Goal: Navigation & Orientation: Find specific page/section

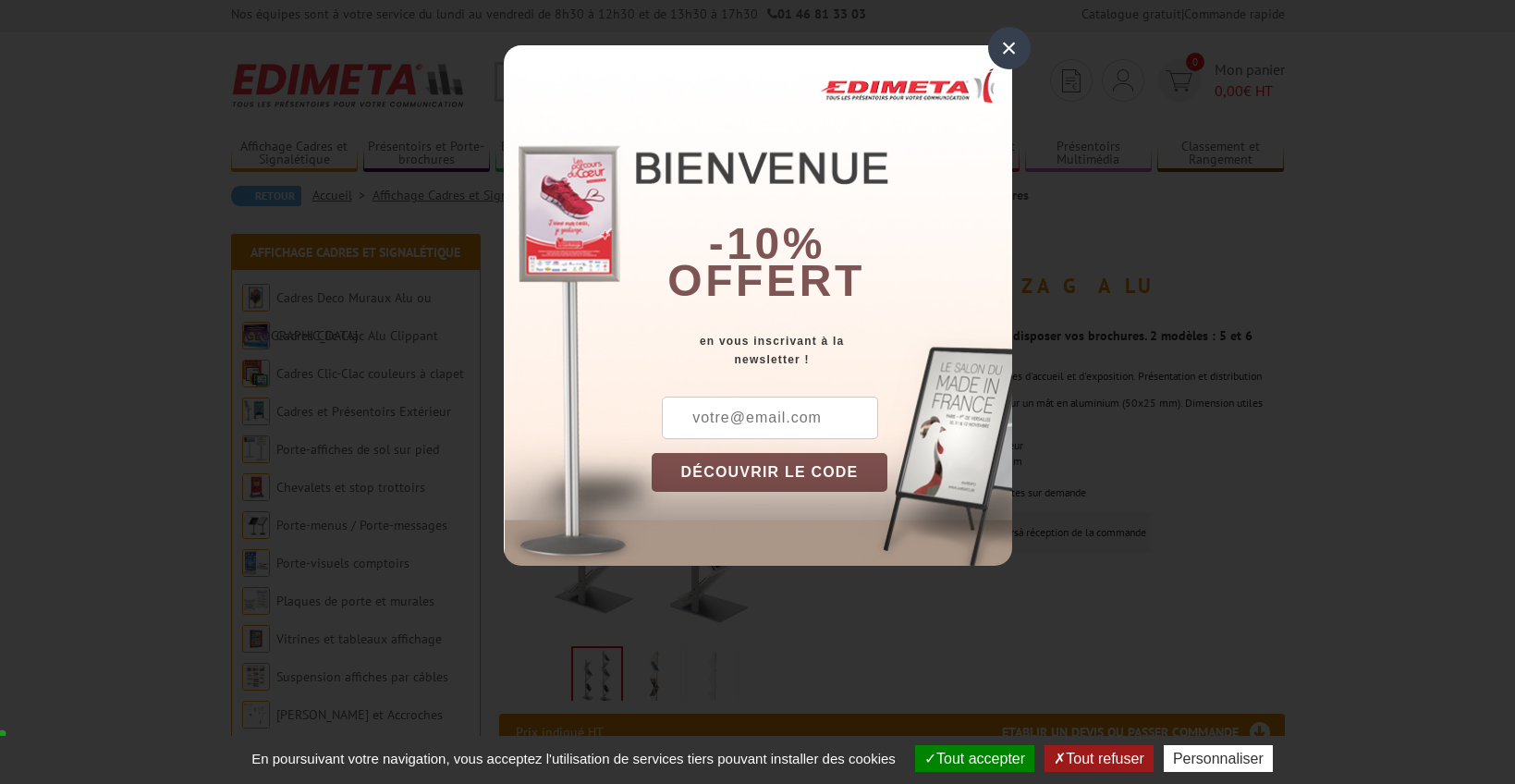
click at [1009, 46] on div "×" at bounding box center [1009, 48] width 43 height 43
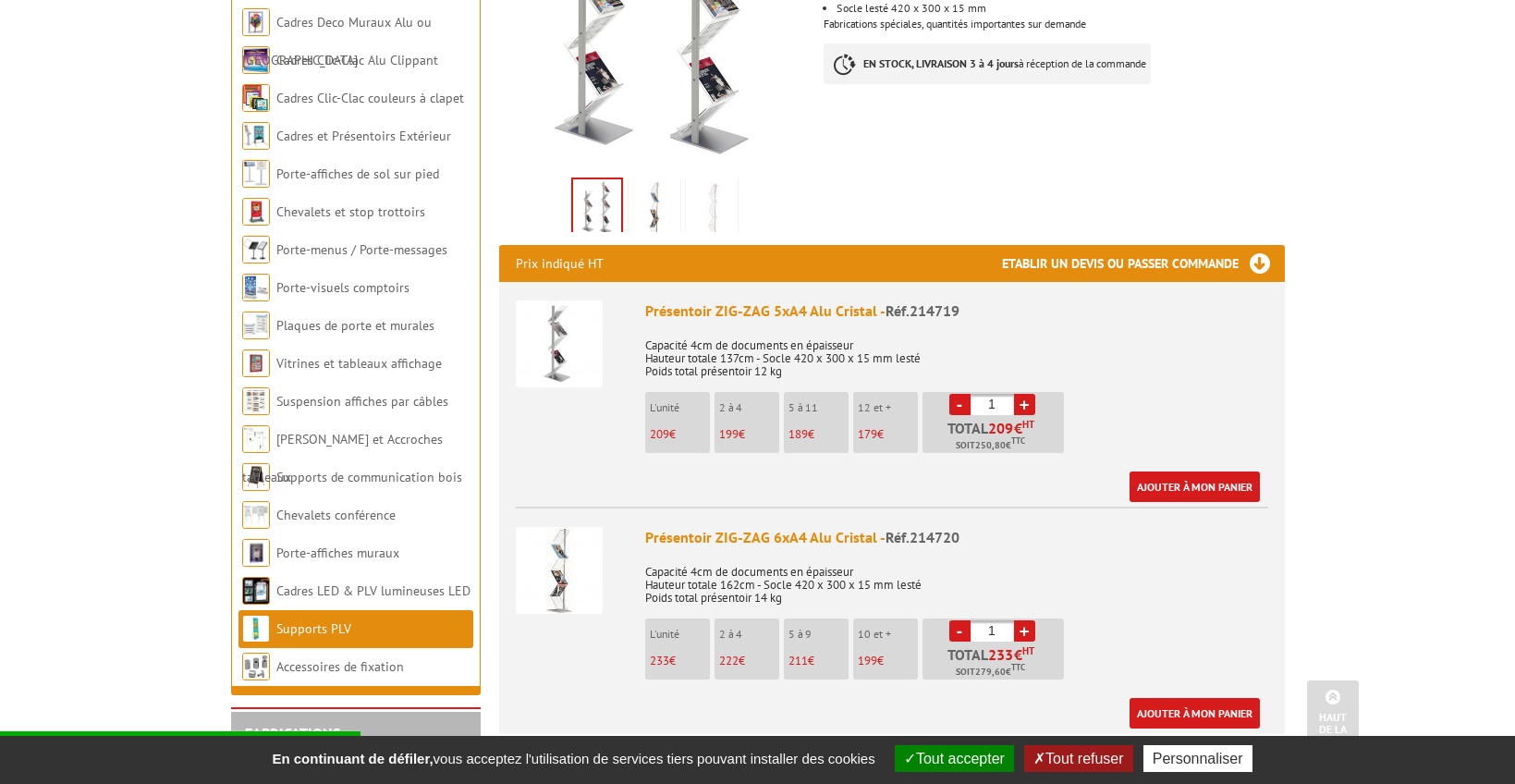
scroll to position [475, 0]
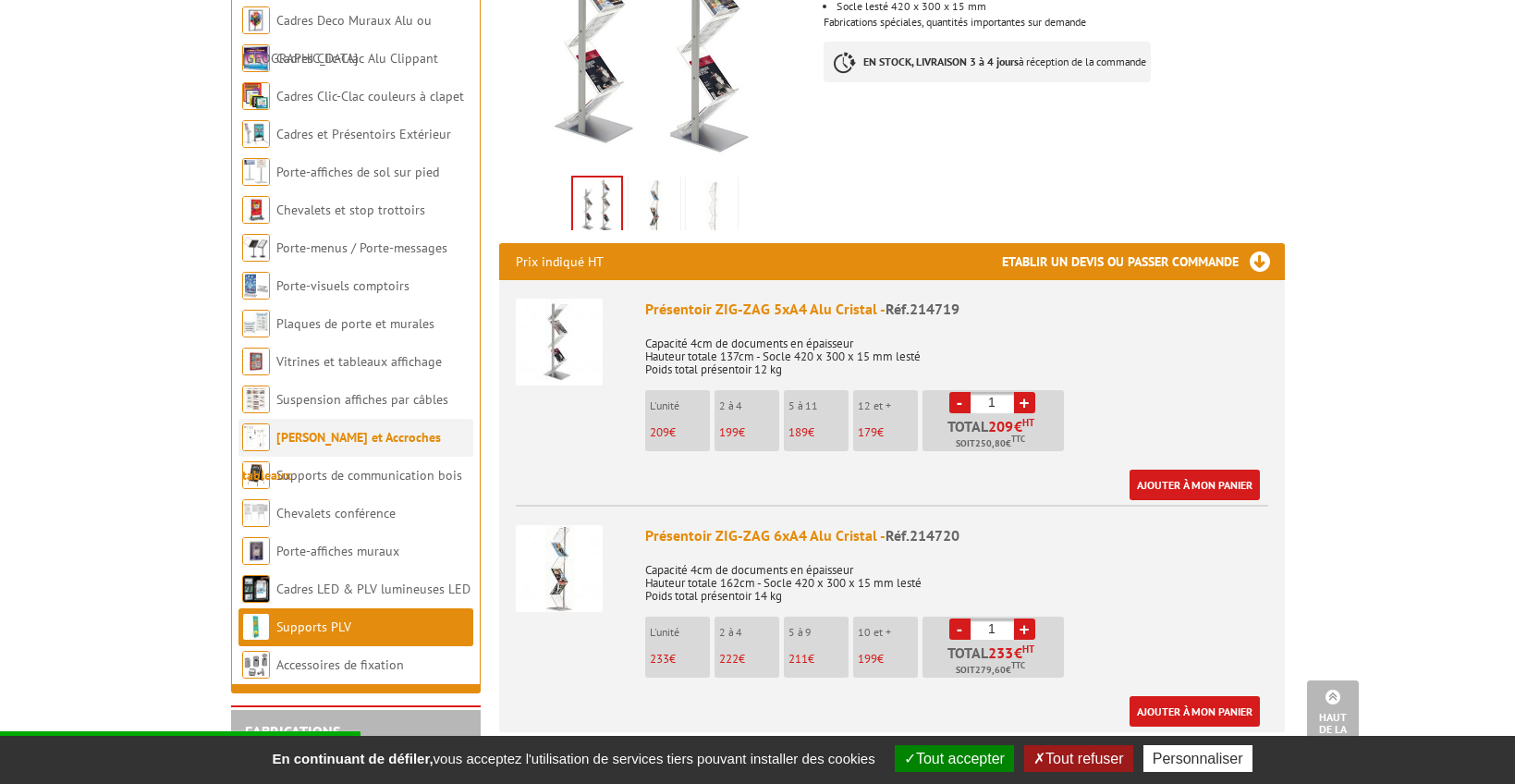
click at [334, 429] on link "[PERSON_NAME] et Accroches tableaux" at bounding box center [341, 455] width 199 height 54
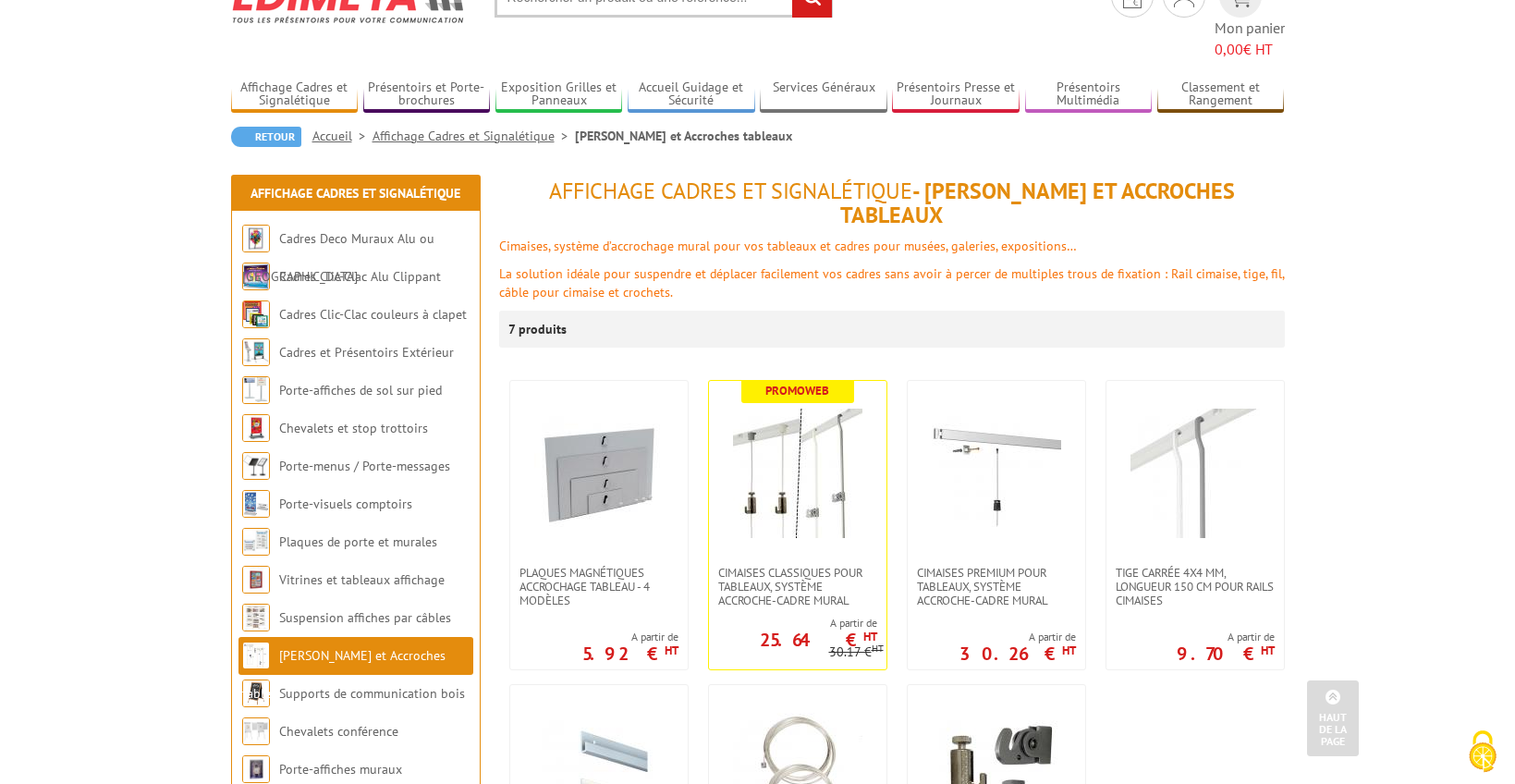
scroll to position [69, 0]
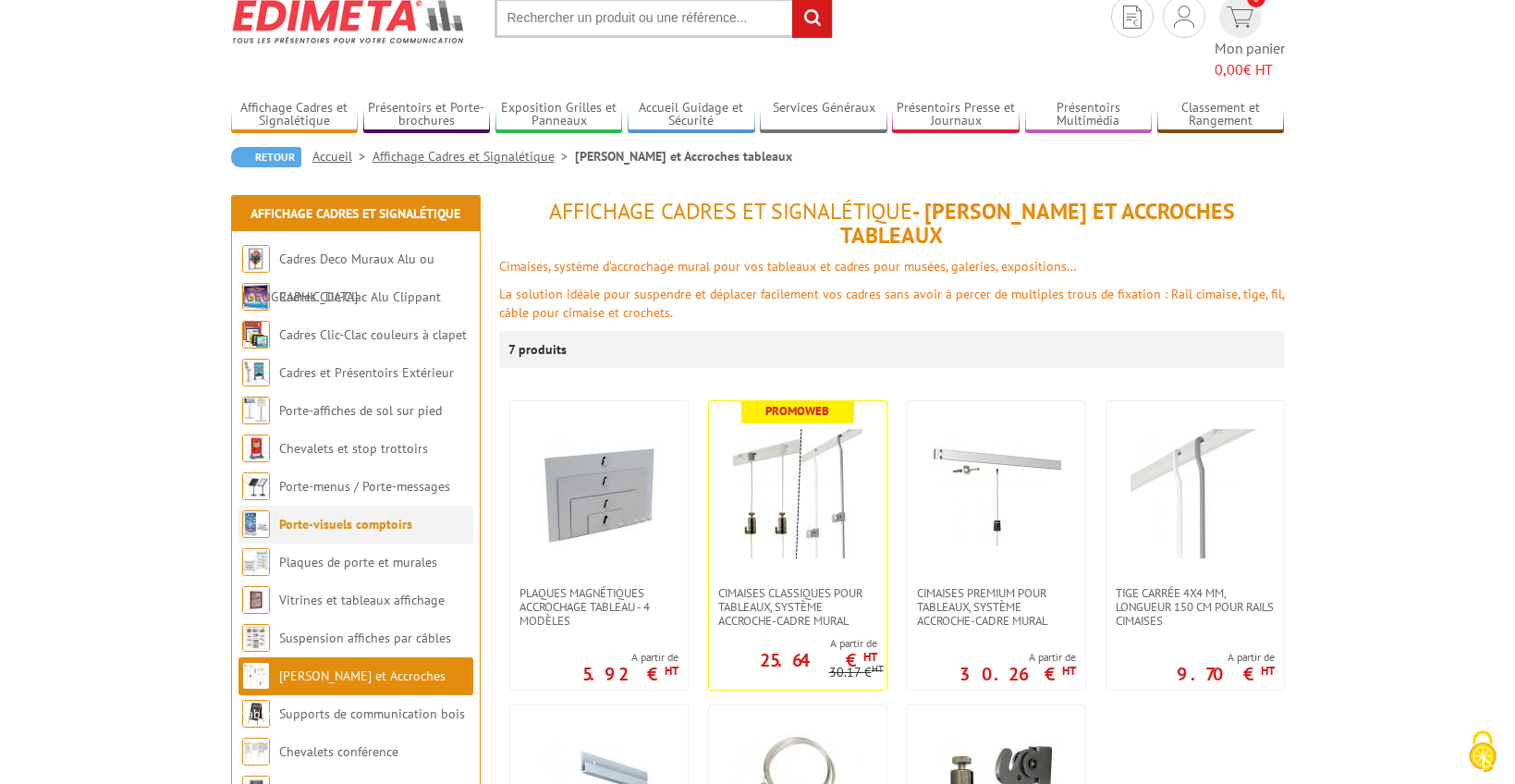
click at [368, 515] on link "Porte-visuels comptoirs" at bounding box center [346, 523] width 133 height 16
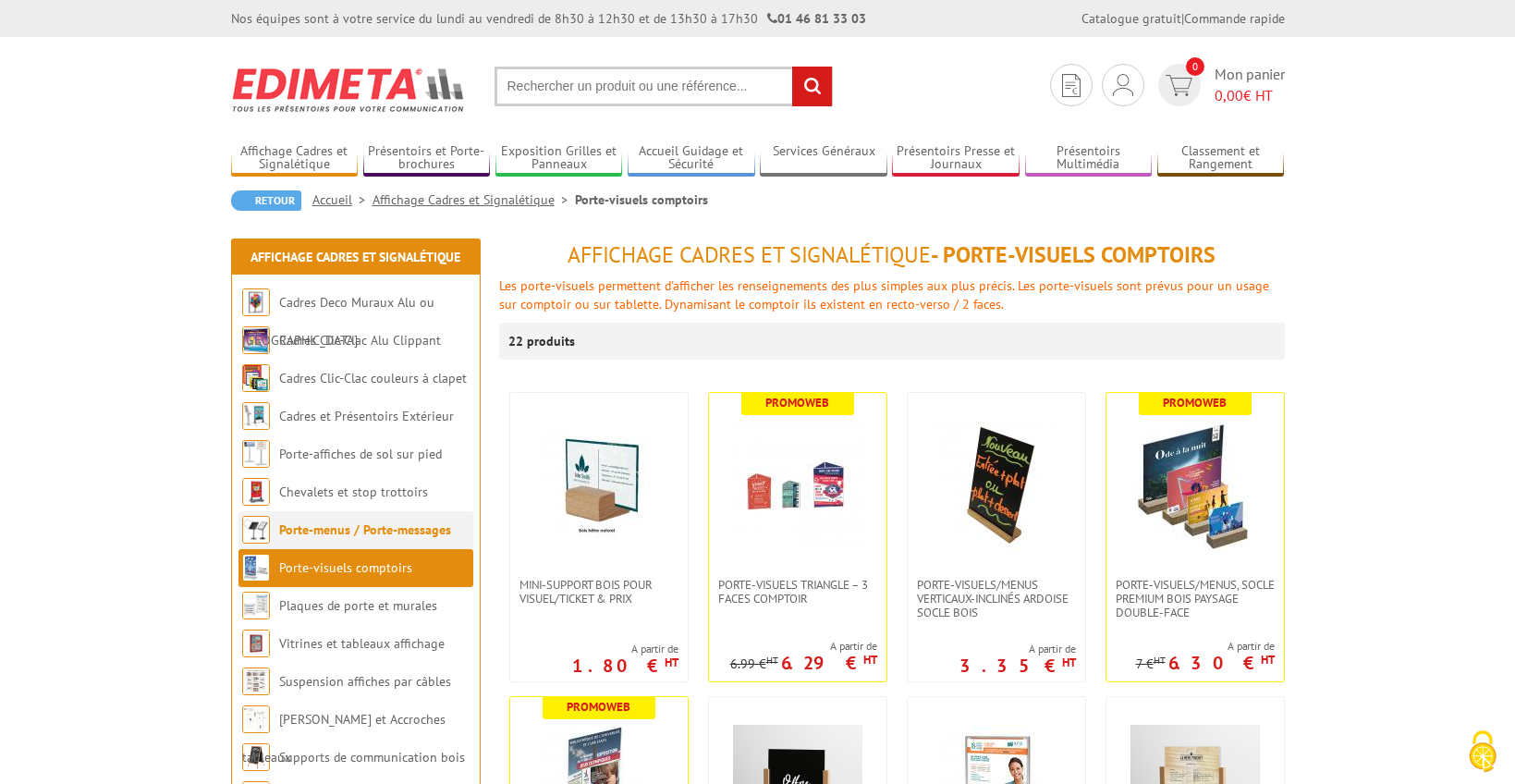
click at [334, 533] on link "Porte-menus / Porte-messages" at bounding box center [365, 529] width 172 height 16
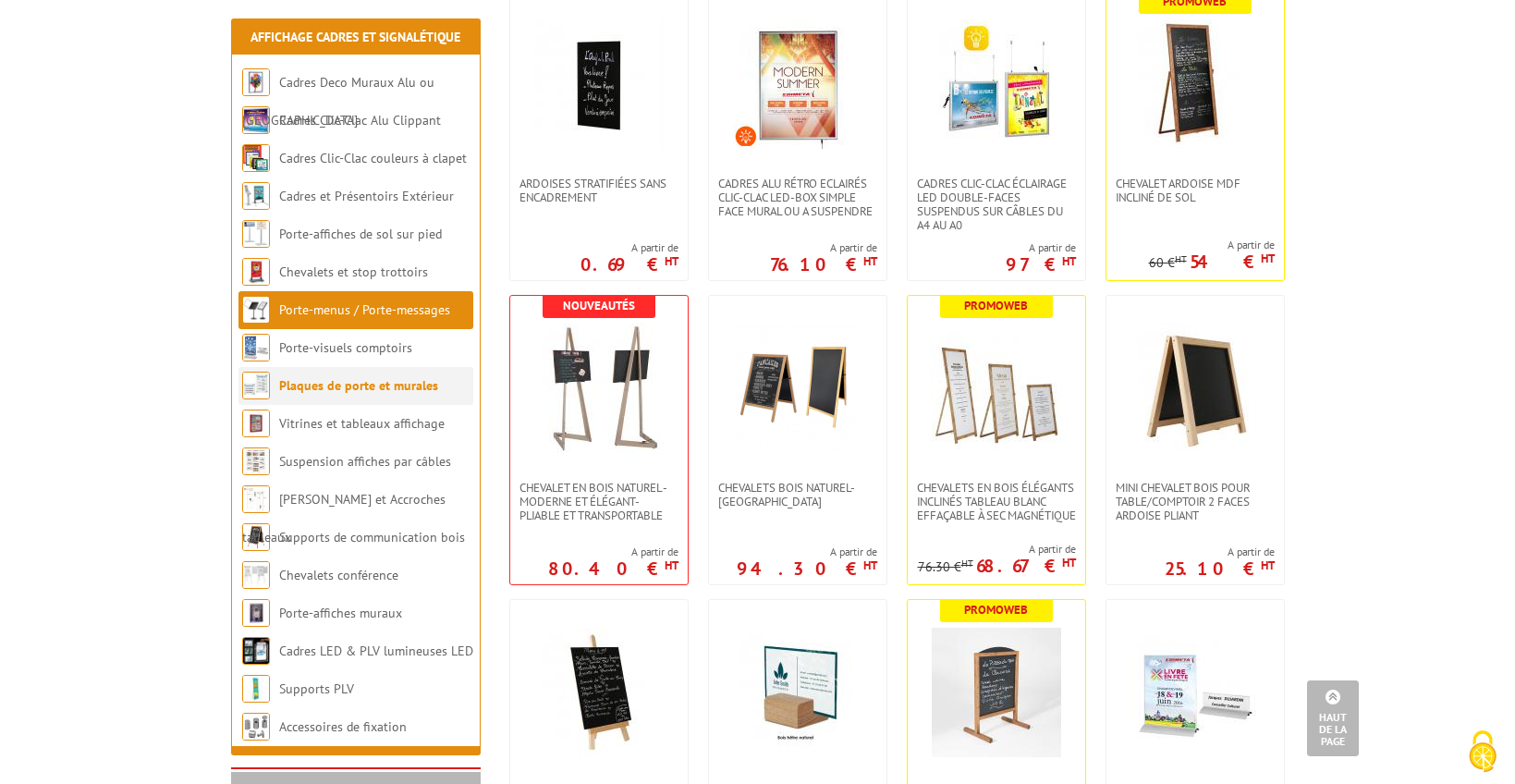
scroll to position [420, 0]
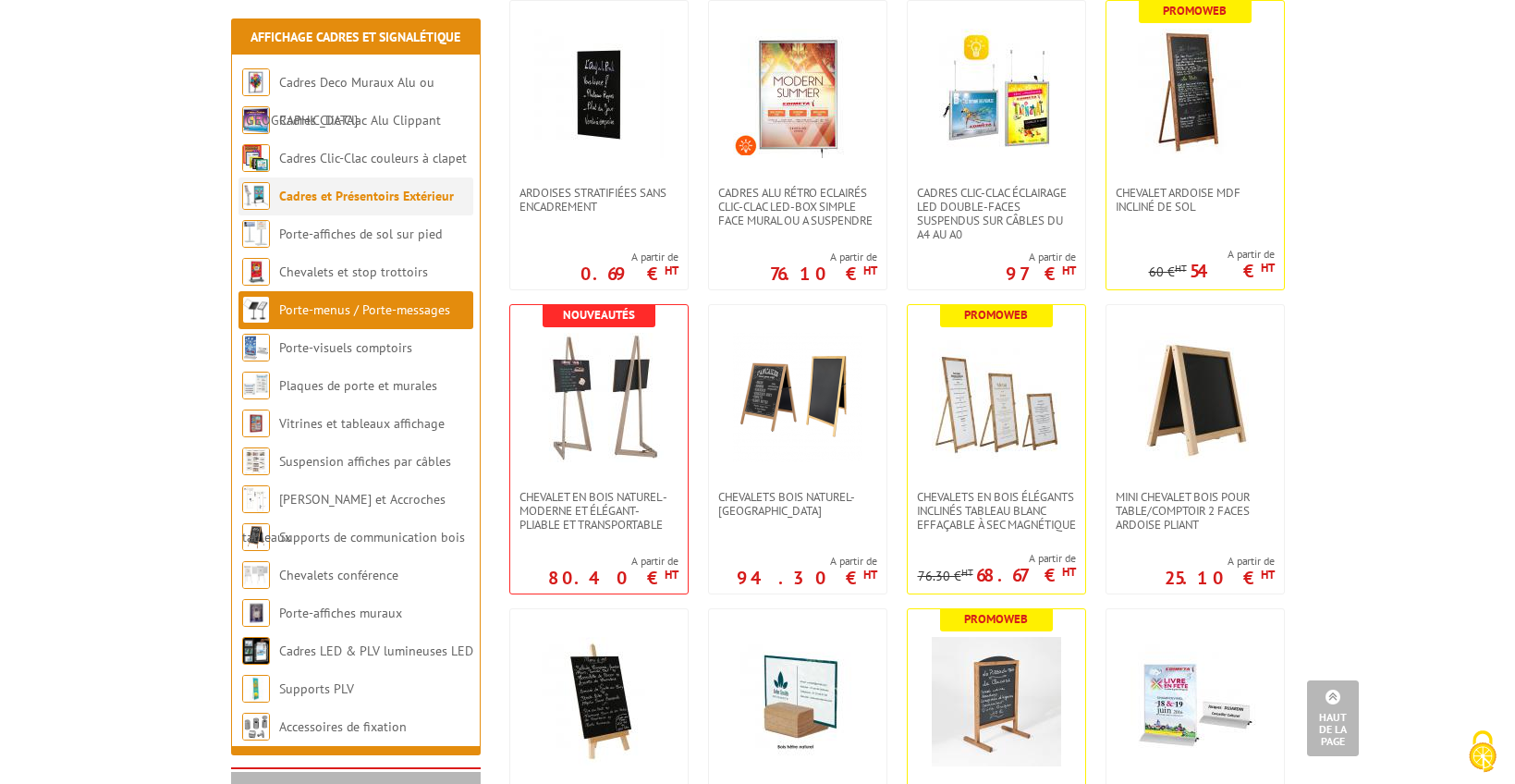
click at [374, 196] on link "Cadres et Présentoirs Extérieur" at bounding box center [366, 195] width 174 height 16
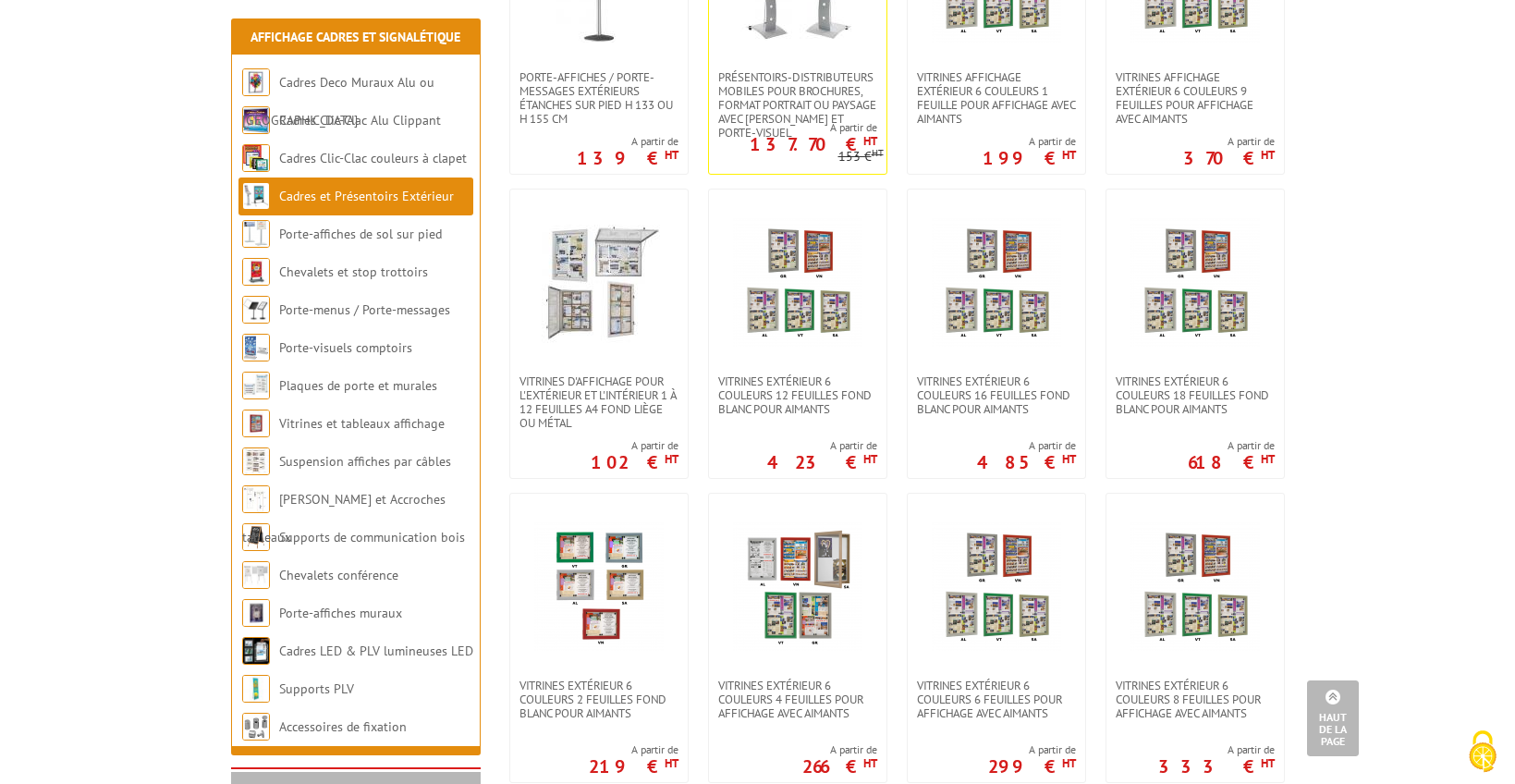
scroll to position [868, 0]
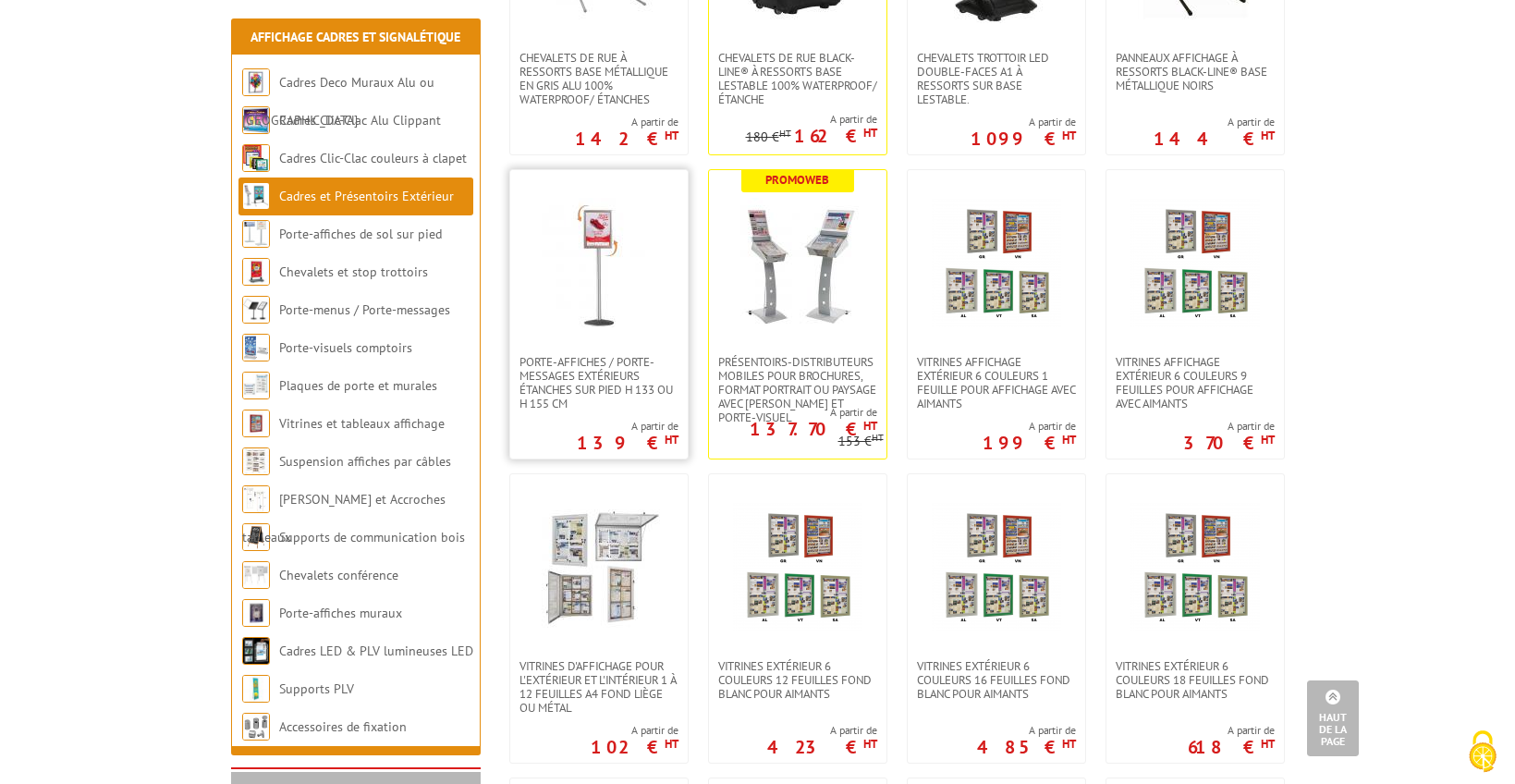
click at [627, 304] on img at bounding box center [599, 263] width 130 height 130
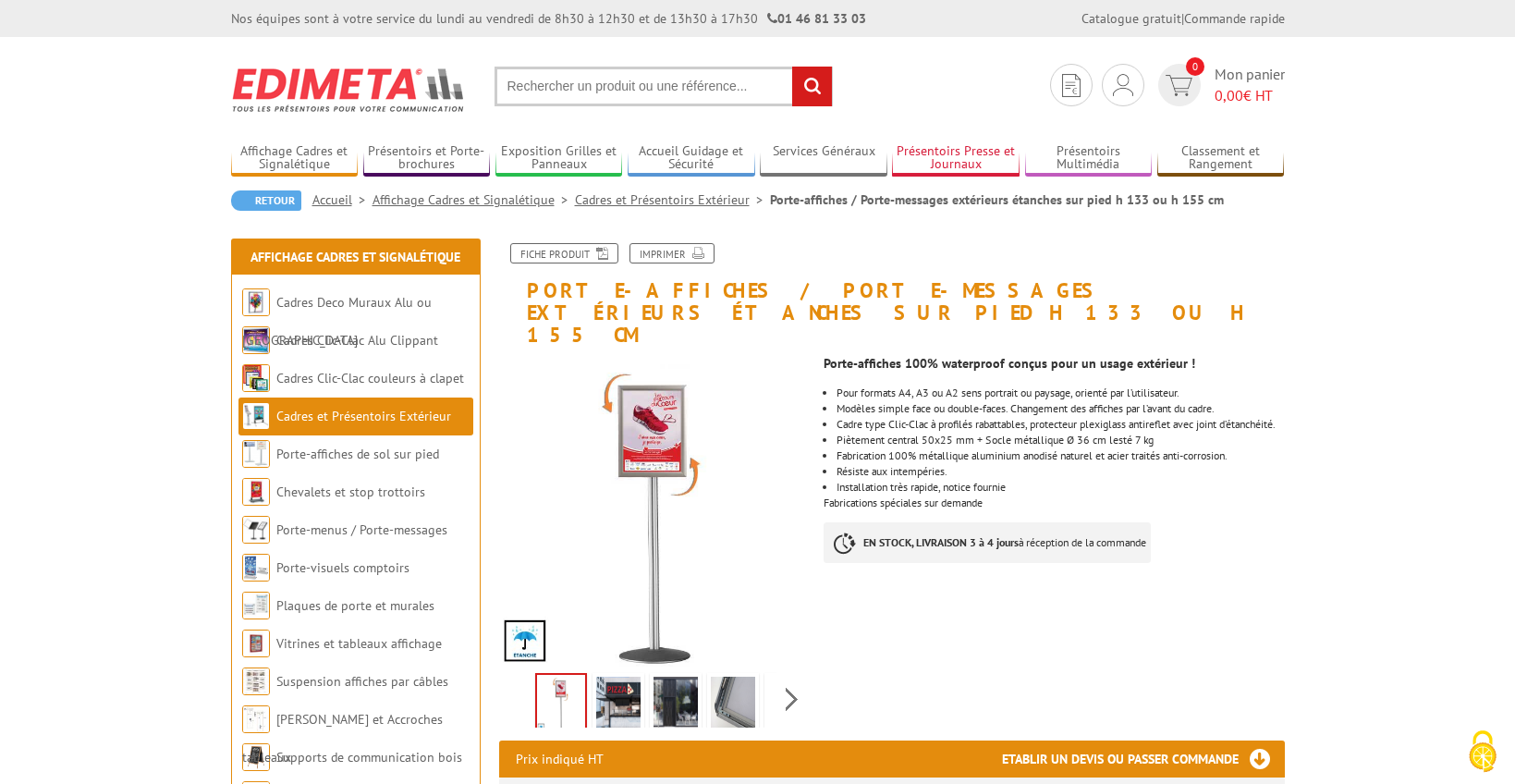
click at [959, 162] on link "Présentoirs Presse et Journaux" at bounding box center [956, 158] width 128 height 30
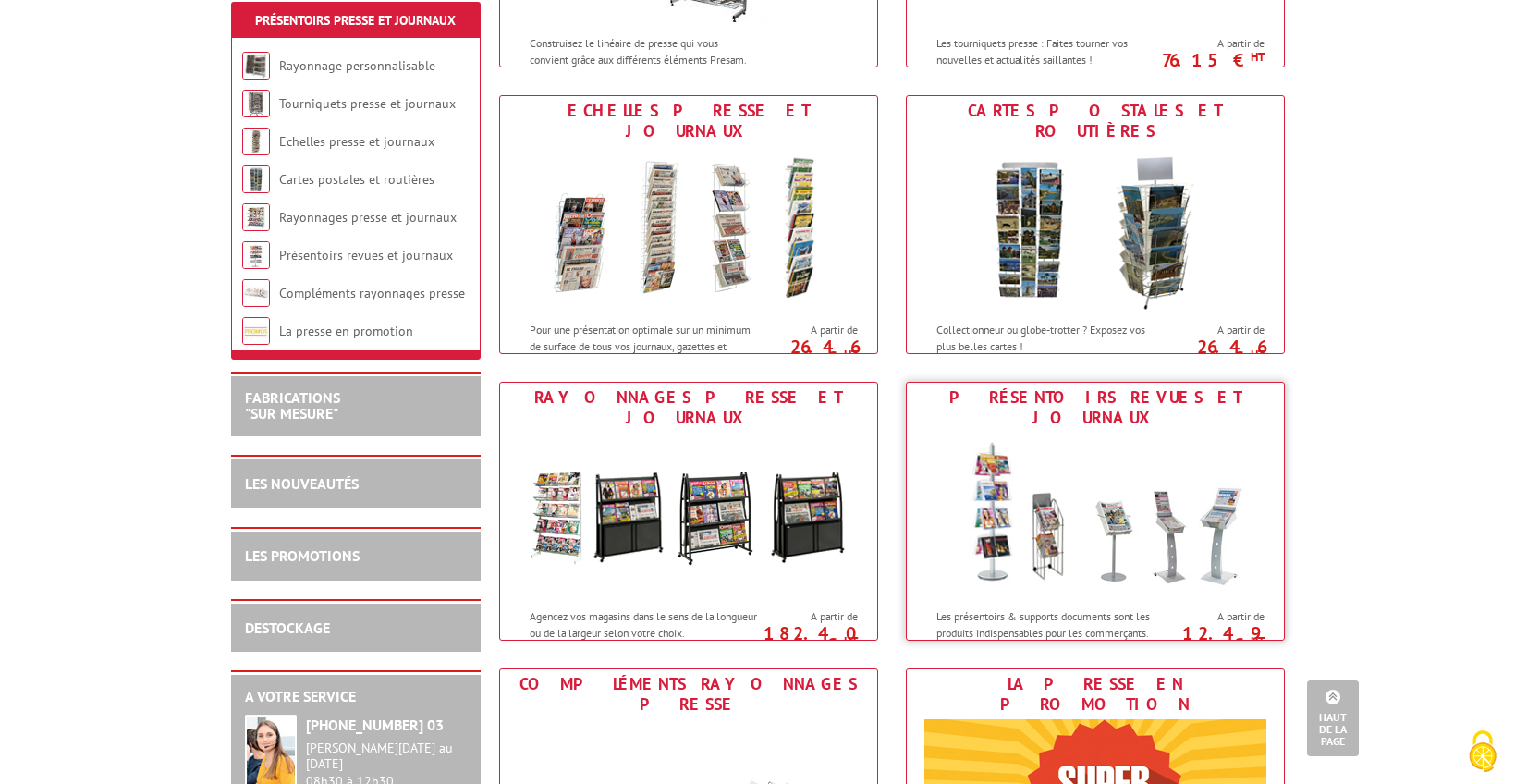
scroll to position [496, 0]
click at [1080, 540] on img at bounding box center [1095, 514] width 342 height 167
